Goal: Entertainment & Leisure: Consume media (video, audio)

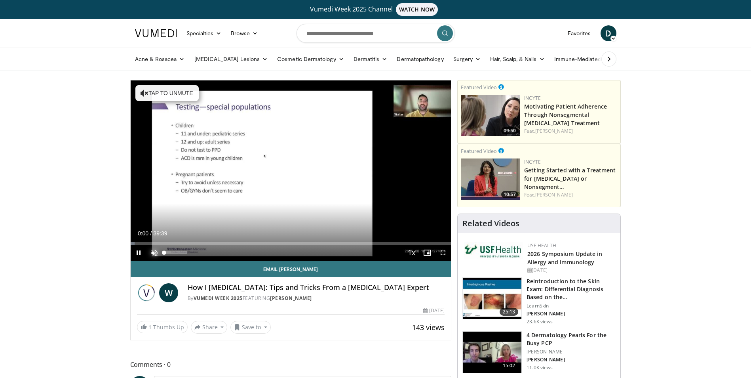
click at [152, 252] on span "Video Player" at bounding box center [154, 253] width 16 height 16
click at [441, 254] on span "Video Player" at bounding box center [443, 253] width 16 height 16
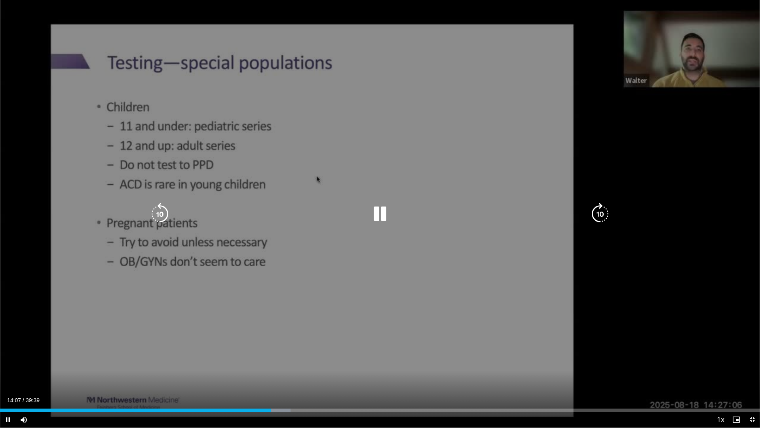
click at [751, 11] on div "10 seconds Tap to unmute" at bounding box center [380, 213] width 760 height 427
click at [381, 24] on div "10 seconds Tap to unmute" at bounding box center [380, 213] width 760 height 427
click at [376, 24] on div "10 seconds Tap to unmute" at bounding box center [380, 213] width 760 height 427
click at [101, 42] on div "10 seconds Tap to unmute" at bounding box center [380, 213] width 760 height 427
click at [374, 208] on icon "Video Player" at bounding box center [380, 214] width 22 height 22
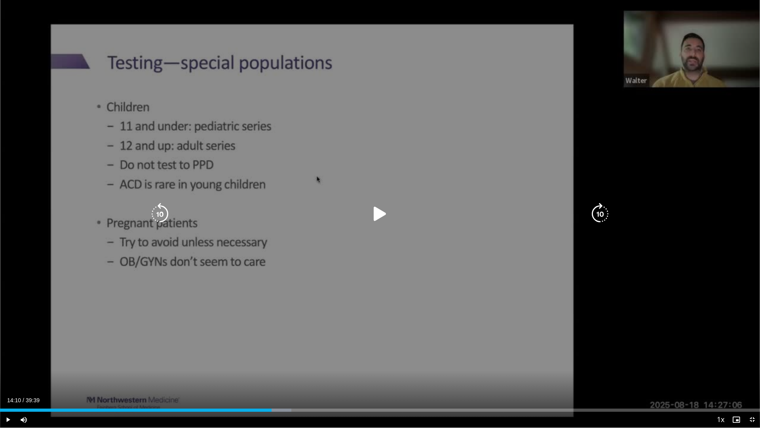
click at [509, 84] on div "10 seconds Tap to unmute" at bounding box center [380, 213] width 760 height 427
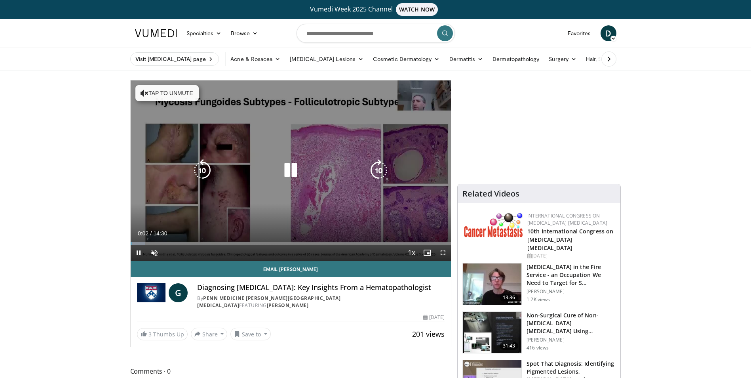
click at [291, 171] on icon "Video Player" at bounding box center [290, 170] width 22 height 22
click at [179, 89] on button "Tap to unmute" at bounding box center [166, 93] width 63 height 16
click at [293, 174] on icon "Video Player" at bounding box center [290, 170] width 22 height 22
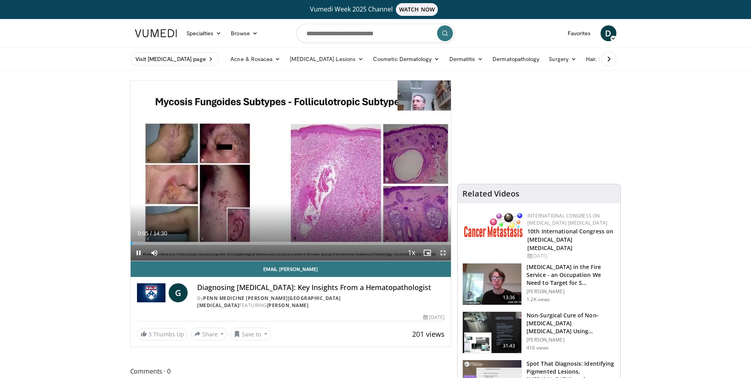
click at [446, 255] on span "Video Player" at bounding box center [443, 253] width 16 height 16
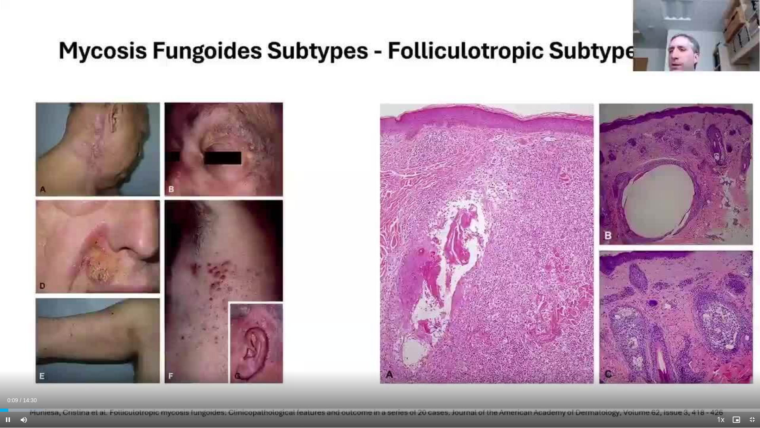
click at [701, 377] on div "Current Time 0:09 / Duration 14:30 Pause Skip Backward Skip Forward Mute Loaded…" at bounding box center [380, 419] width 760 height 16
click at [22, 377] on span "Video Player" at bounding box center [24, 419] width 16 height 16
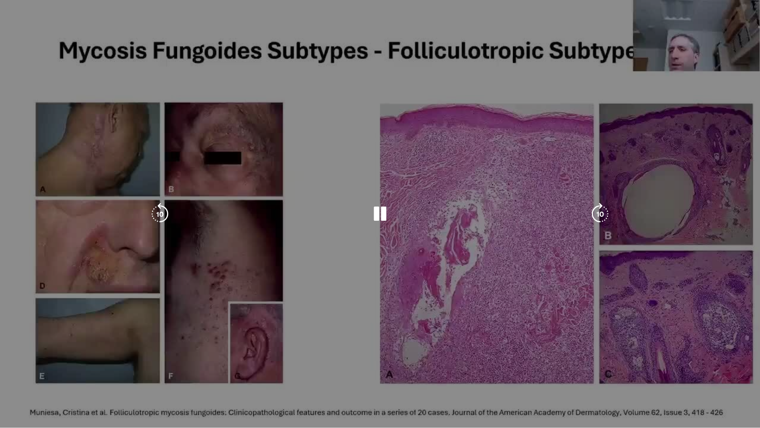
click at [22, 377] on div "10 seconds Tap to unmute" at bounding box center [380, 213] width 760 height 427
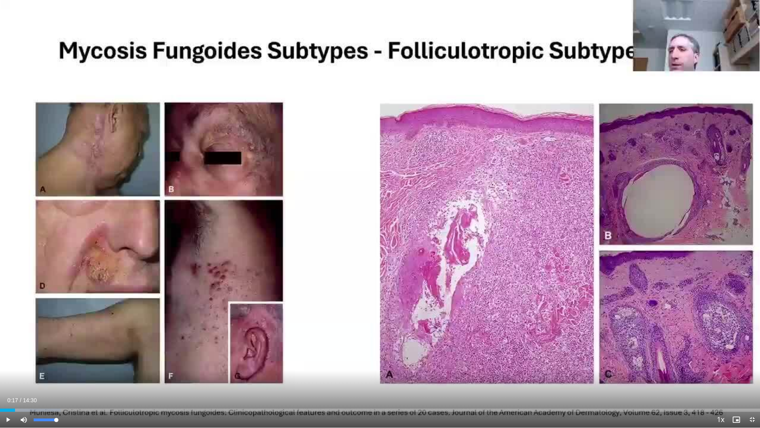
drag, startPoint x: 59, startPoint y: 421, endPoint x: 101, endPoint y: 422, distance: 42.4
click at [101, 377] on div "Current Time 0:17 / Duration 14:30 Play Skip Backward Skip Forward Mute 100% Lo…" at bounding box center [380, 419] width 760 height 16
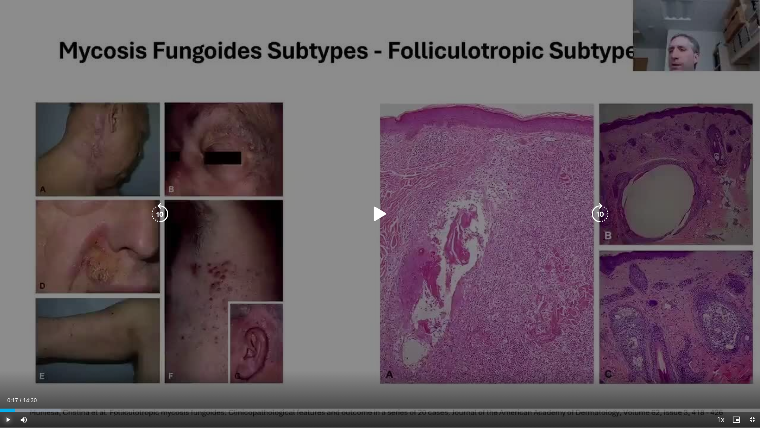
click at [9, 377] on span "Video Player" at bounding box center [8, 419] width 16 height 16
drag, startPoint x: 459, startPoint y: 212, endPoint x: 465, endPoint y: 207, distance: 7.6
click at [465, 207] on div "10 seconds Tap to unmute" at bounding box center [380, 213] width 760 height 427
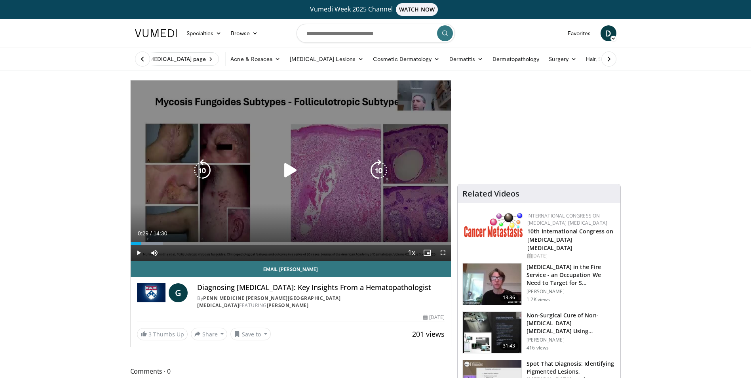
click at [289, 163] on icon "Video Player" at bounding box center [290, 170] width 22 height 22
click at [292, 168] on icon "Video Player" at bounding box center [290, 170] width 22 height 22
